Goal: Entertainment & Leisure: Consume media (video, audio)

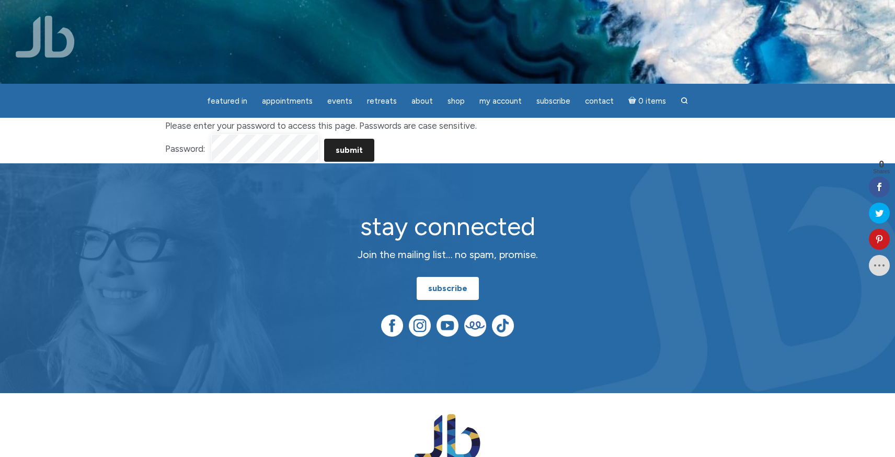
click at [324, 139] on input "Submit" at bounding box center [349, 150] width 50 height 23
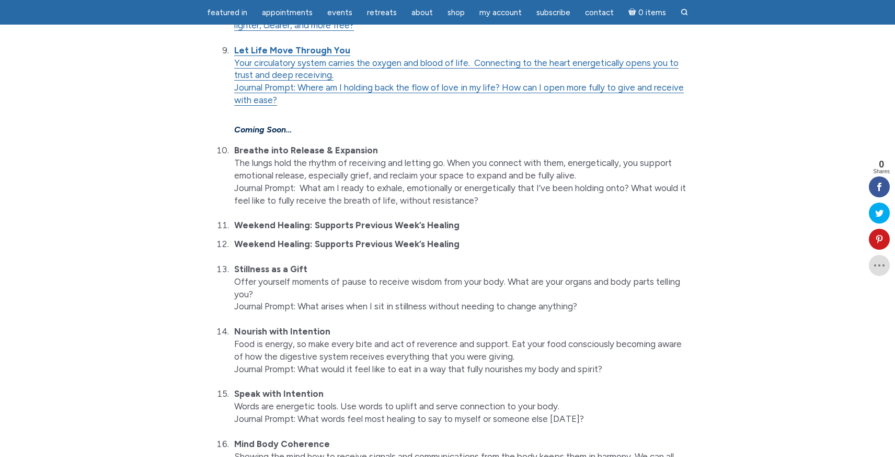
scroll to position [705, 0]
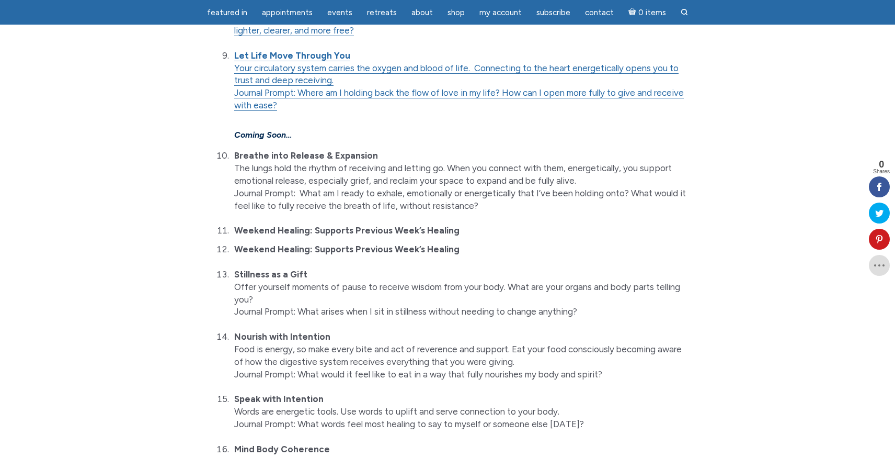
click at [295, 75] on li "Let Life Move Through You Your circulatory system carries the oxygen and blood …" at bounding box center [459, 97] width 457 height 94
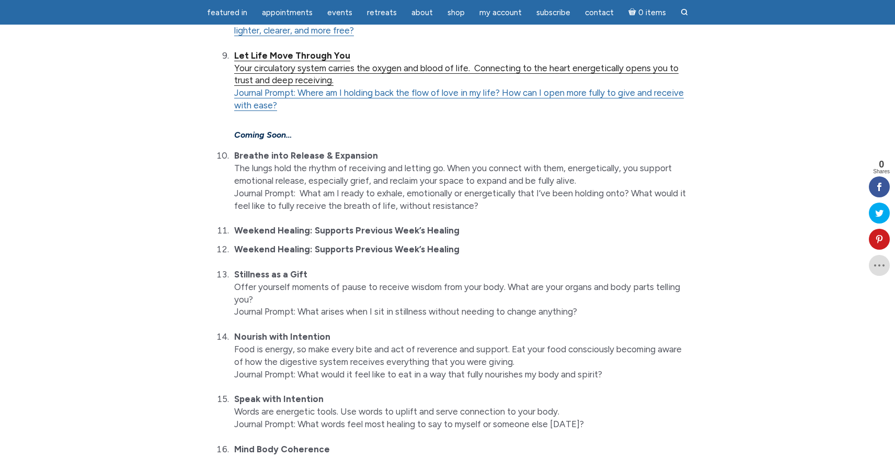
click at [280, 63] on link "Let Life Move Through You Your circulatory system carries the oxygen and blood …" at bounding box center [456, 68] width 445 height 36
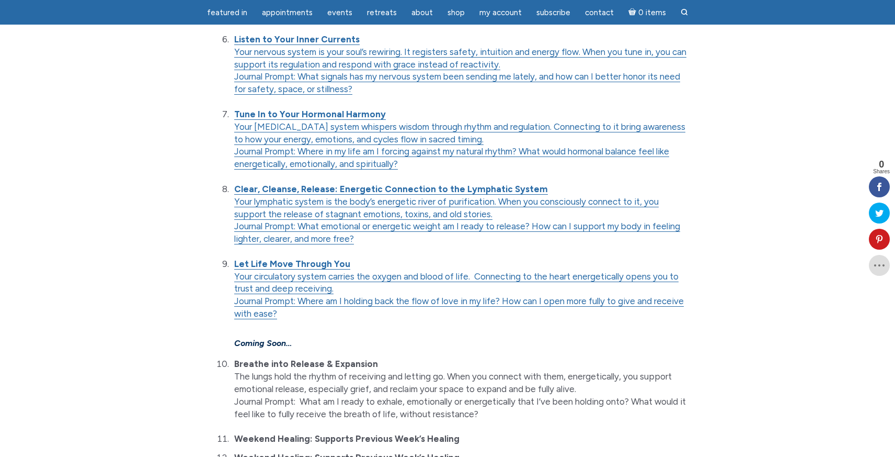
scroll to position [503, 0]
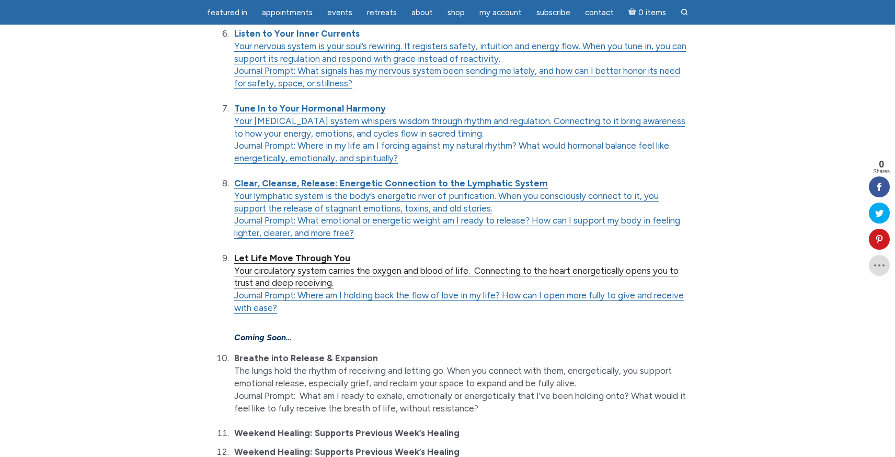
click at [271, 271] on link "Let Life Move Through You Your circulatory system carries the oxygen and blood …" at bounding box center [456, 271] width 445 height 36
